Goal: Task Accomplishment & Management: Understand process/instructions

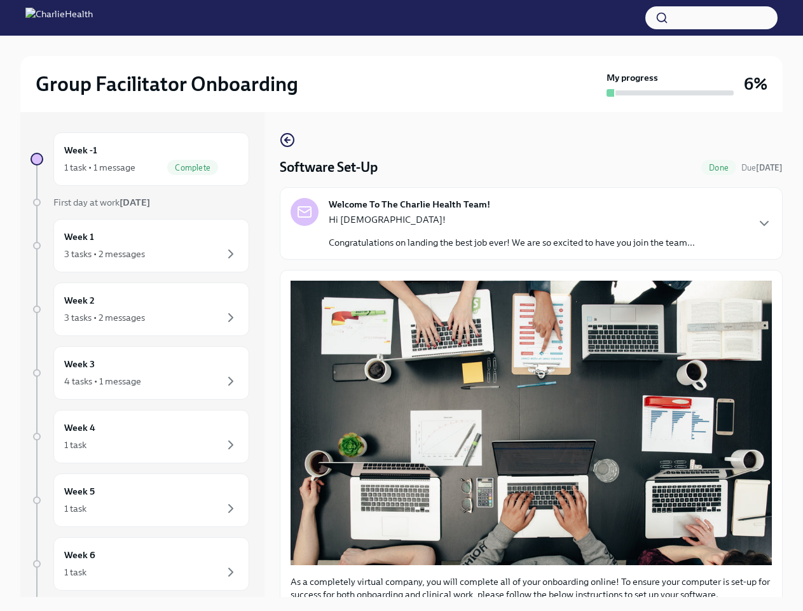
click at [712, 18] on button "button" at bounding box center [712, 17] width 132 height 23
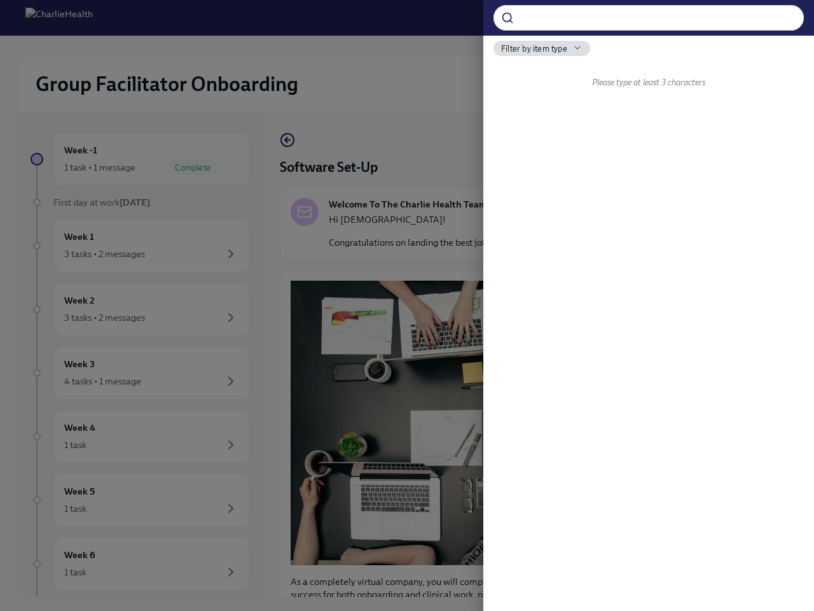
click at [146, 159] on div at bounding box center [407, 305] width 814 height 611
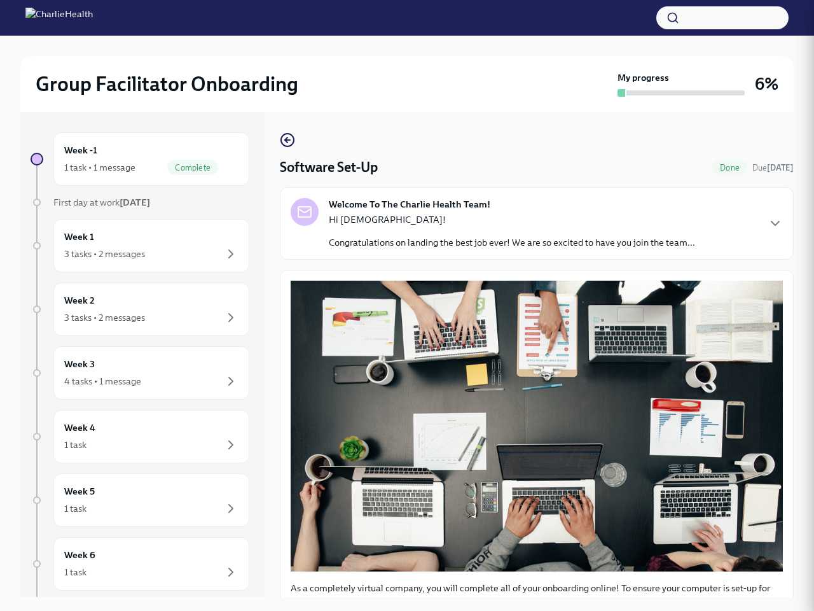
click at [146, 245] on div "Week 1 3 tasks • 2 messages" at bounding box center [151, 246] width 174 height 32
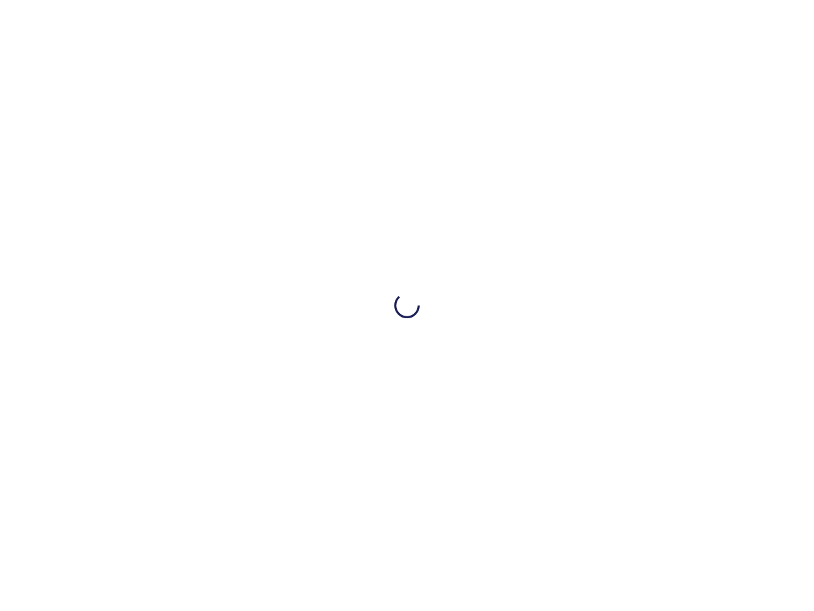
click at [146, 309] on div at bounding box center [407, 305] width 814 height 611
click at [146, 373] on div at bounding box center [407, 305] width 814 height 611
click at [146, 436] on div at bounding box center [407, 305] width 814 height 611
click at [146, 500] on div at bounding box center [407, 305] width 814 height 611
click at [146, 564] on div at bounding box center [407, 305] width 814 height 611
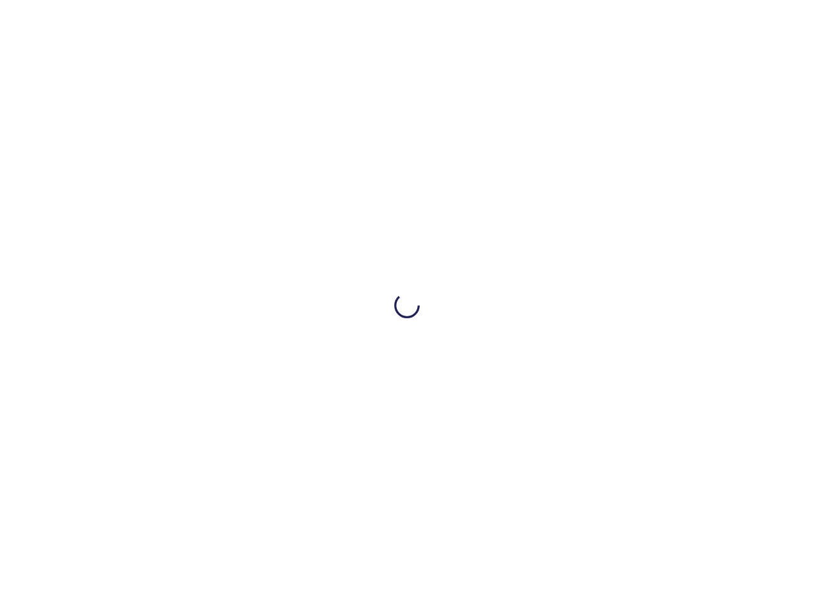
click at [526, 223] on div at bounding box center [407, 305] width 814 height 611
click at [754, 223] on div at bounding box center [407, 305] width 814 height 611
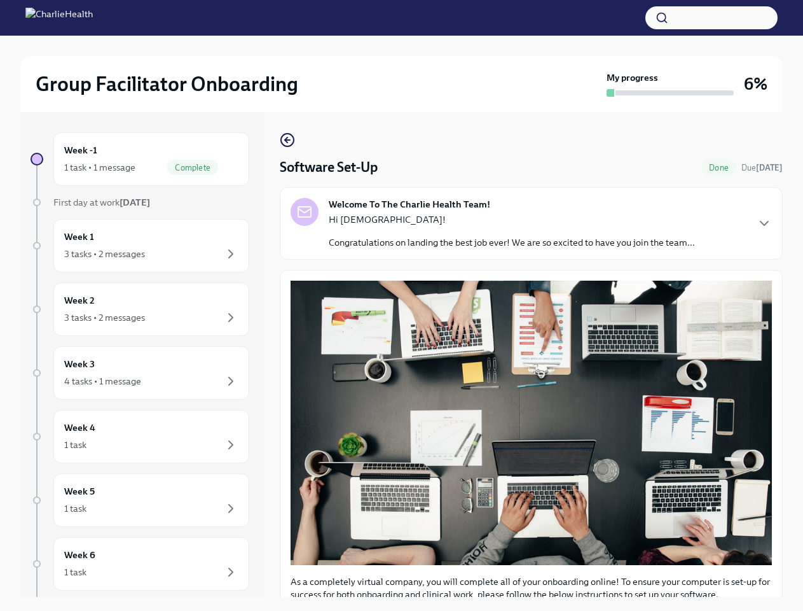
click at [712, 18] on button "button" at bounding box center [712, 17] width 132 height 23
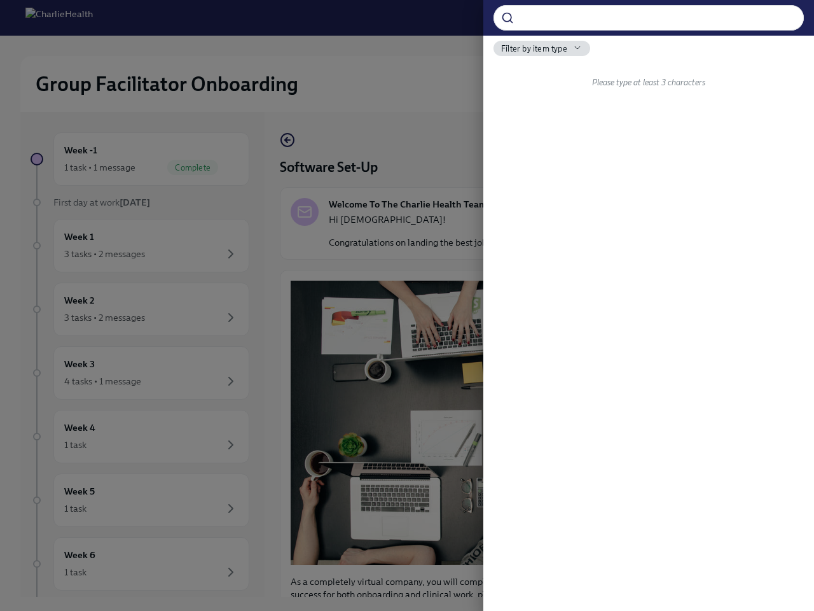
click at [146, 159] on div at bounding box center [407, 305] width 814 height 611
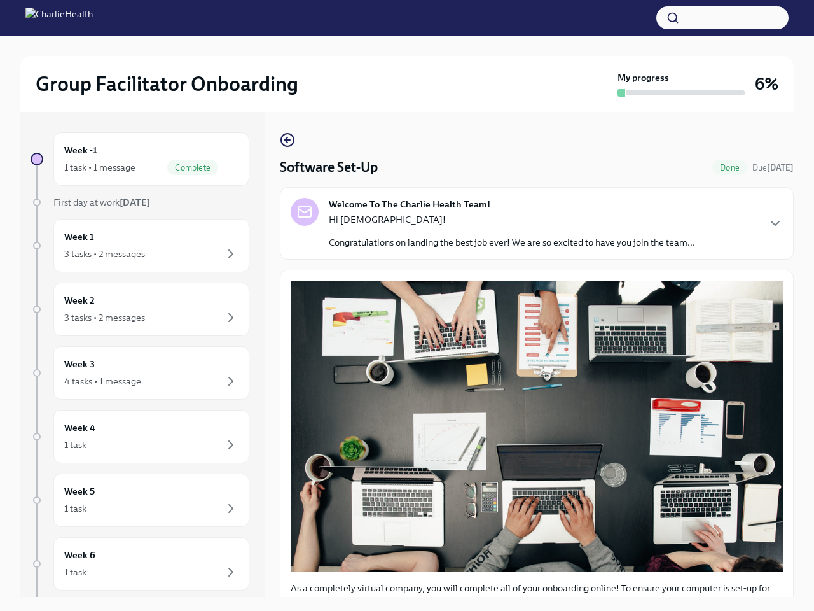
click at [146, 245] on div "Week 1 3 tasks • 2 messages" at bounding box center [151, 246] width 174 height 32
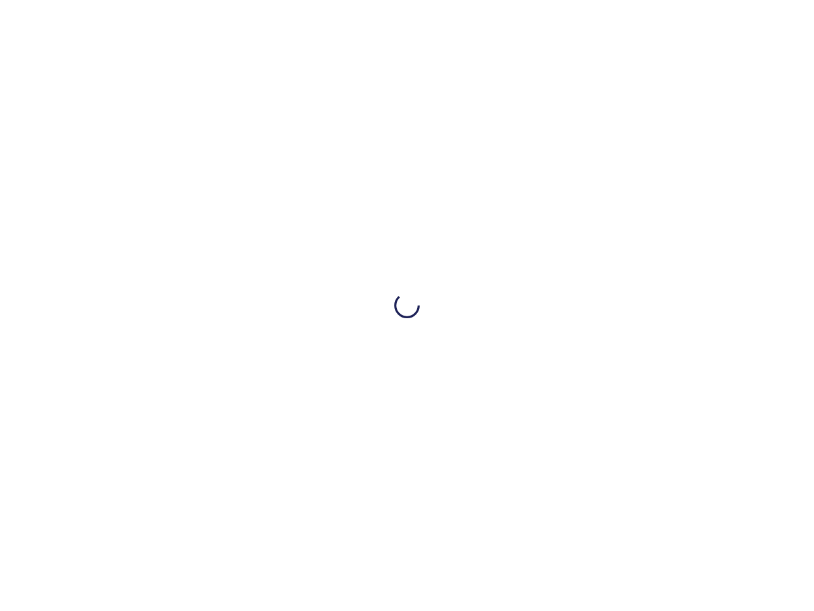
click at [146, 373] on div at bounding box center [407, 305] width 814 height 611
click at [146, 436] on div at bounding box center [407, 305] width 814 height 611
click at [146, 500] on div at bounding box center [407, 305] width 814 height 611
click at [146, 564] on div at bounding box center [407, 305] width 814 height 611
click at [526, 223] on div at bounding box center [407, 305] width 814 height 611
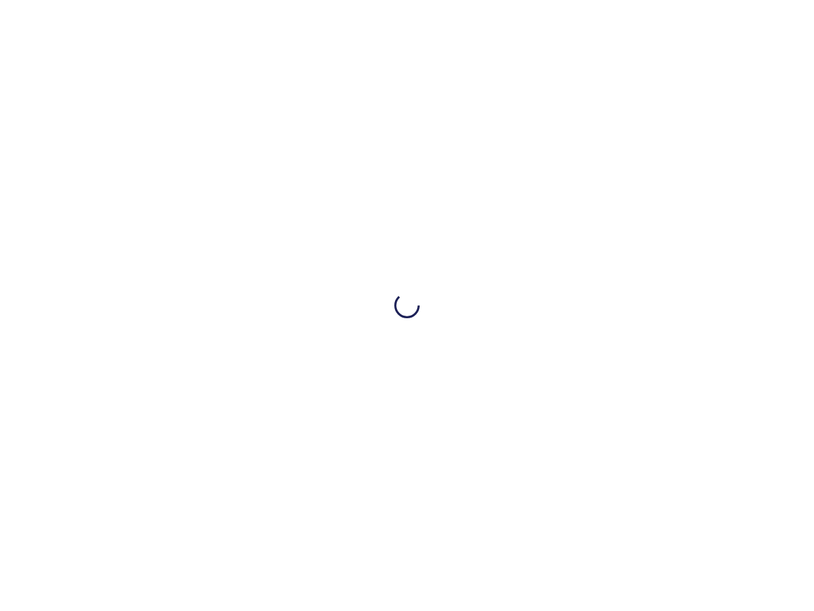
click at [754, 223] on div at bounding box center [407, 305] width 814 height 611
